Goal: Go to known website

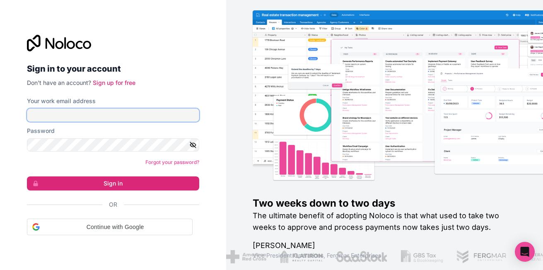
drag, startPoint x: 0, startPoint y: 0, endPoint x: 132, endPoint y: 116, distance: 175.7
click at [132, 116] on input "Your work email address" at bounding box center [113, 115] width 172 height 13
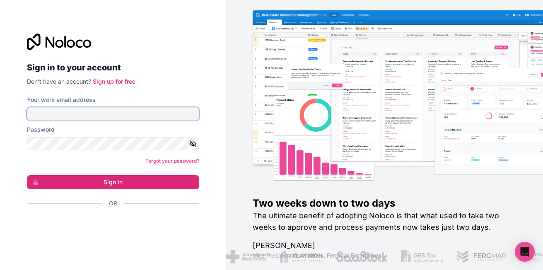
click at [132, 116] on input "Your work email address" at bounding box center [113, 113] width 172 height 13
type input "[PERSON_NAME][EMAIL_ADDRESS][DOMAIN_NAME]"
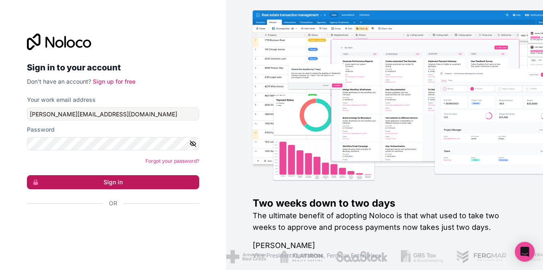
click at [135, 181] on button "Sign in" at bounding box center [113, 182] width 172 height 14
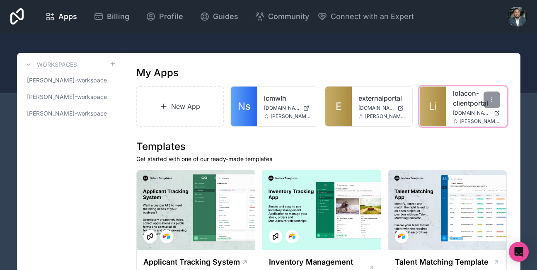
click at [455, 108] on div "lolacon-clientportal [DOMAIN_NAME] [PERSON_NAME][EMAIL_ADDRESS][DOMAIN_NAME]" at bounding box center [476, 107] width 61 height 40
click at [424, 96] on link "Li" at bounding box center [433, 107] width 27 height 40
